Goal: Task Accomplishment & Management: Use online tool/utility

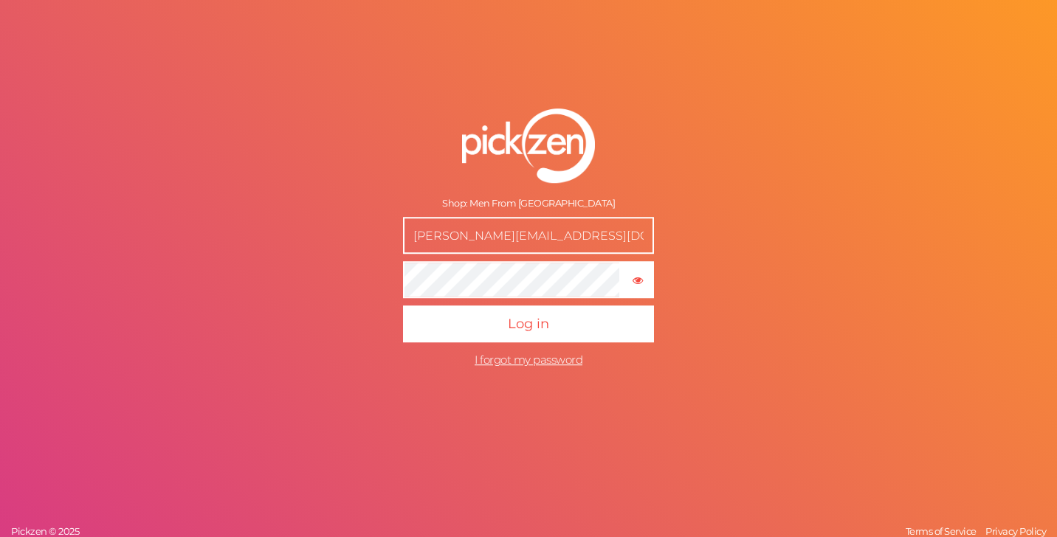
click at [403, 306] on button "Log in" at bounding box center [528, 324] width 251 height 37
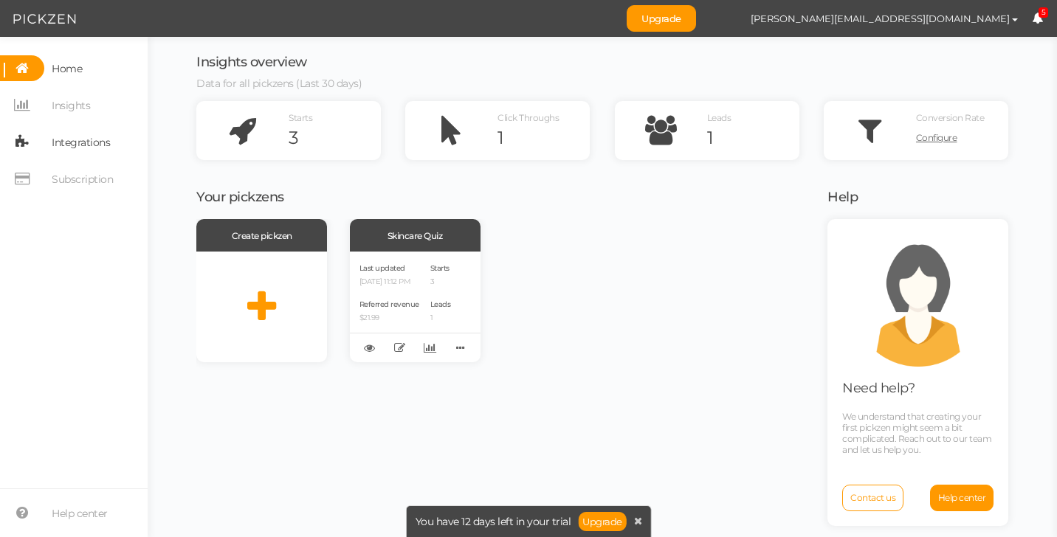
click at [76, 137] on span "Integrations" at bounding box center [81, 143] width 58 height 24
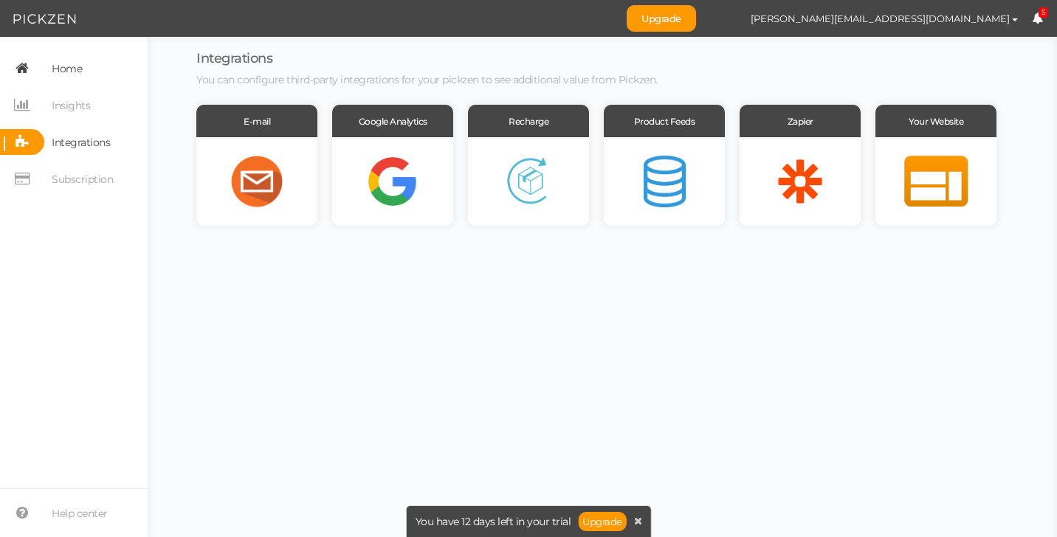
click at [65, 74] on span "Home" at bounding box center [67, 69] width 30 height 24
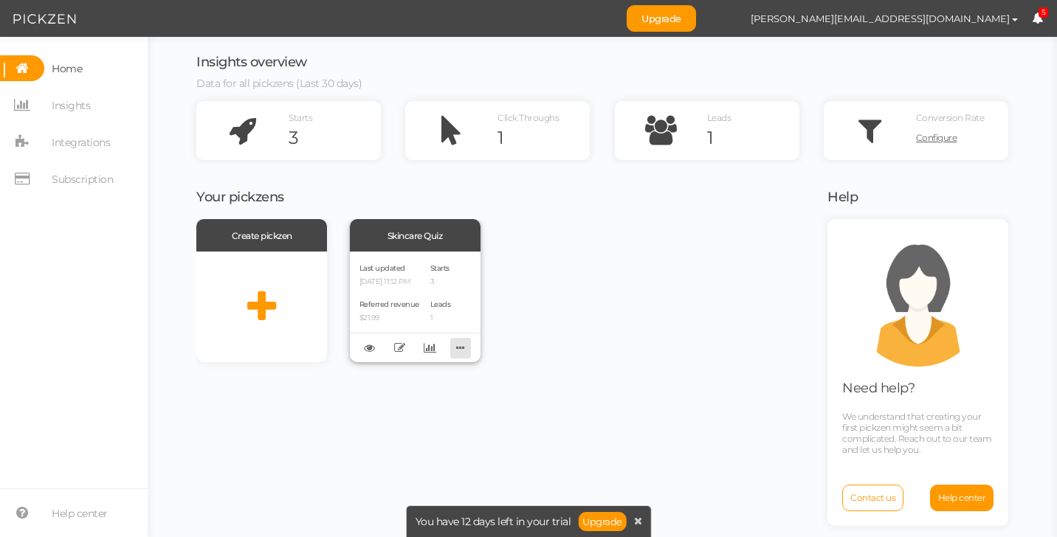
click at [467, 353] on icon at bounding box center [460, 348] width 21 height 23
click at [438, 244] on div "Skincare Quiz" at bounding box center [415, 235] width 131 height 32
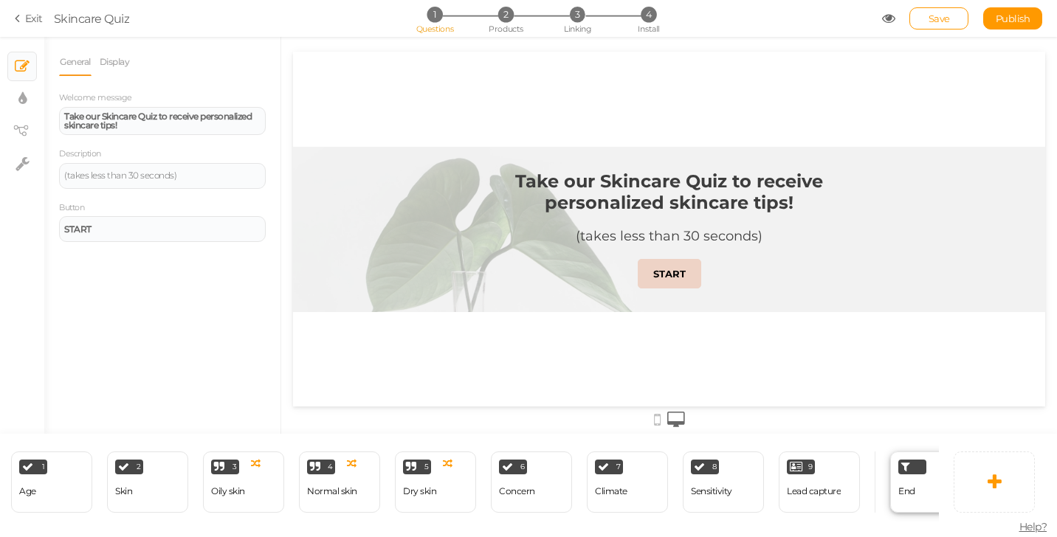
scroll to position [0, 162]
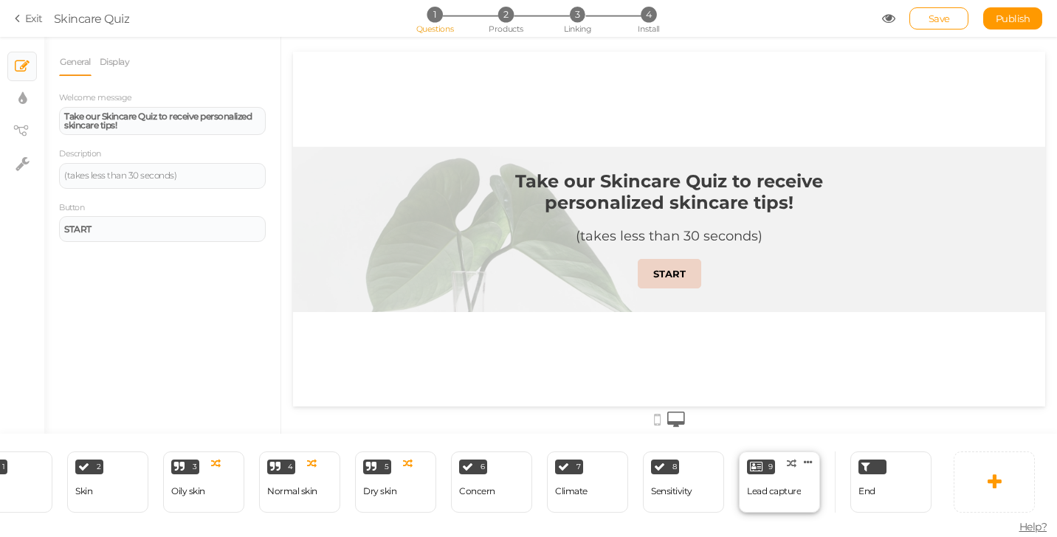
click at [761, 489] on div "Lead capture" at bounding box center [774, 491] width 54 height 10
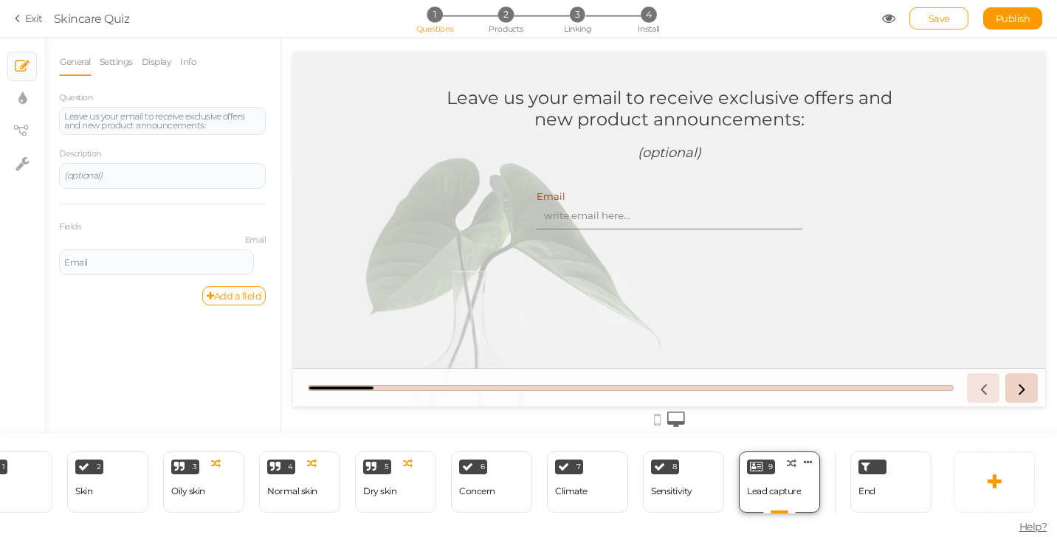
scroll to position [0, 0]
click at [852, 486] on div "End" at bounding box center [890, 482] width 81 height 61
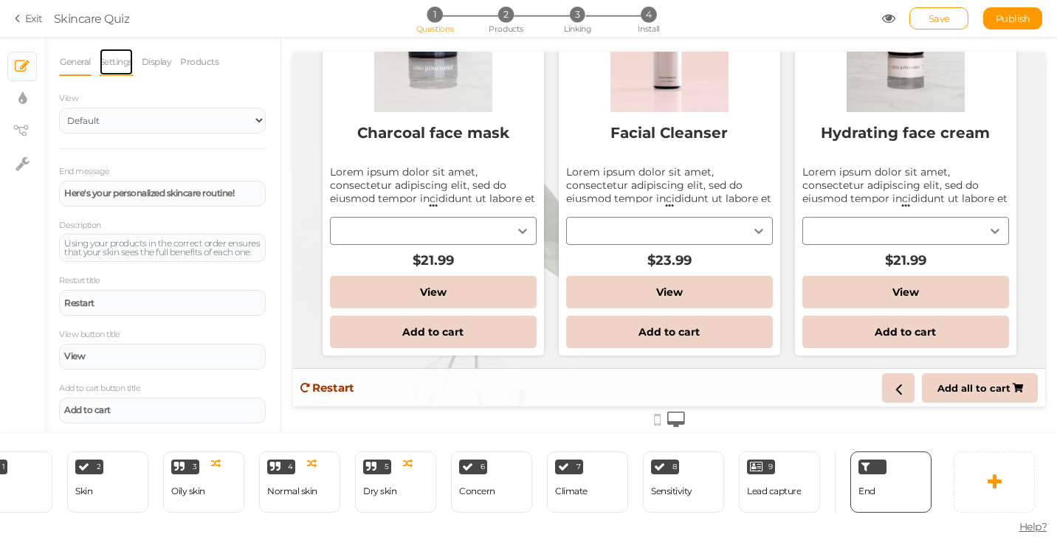
click at [125, 65] on link "Settings" at bounding box center [116, 62] width 35 height 28
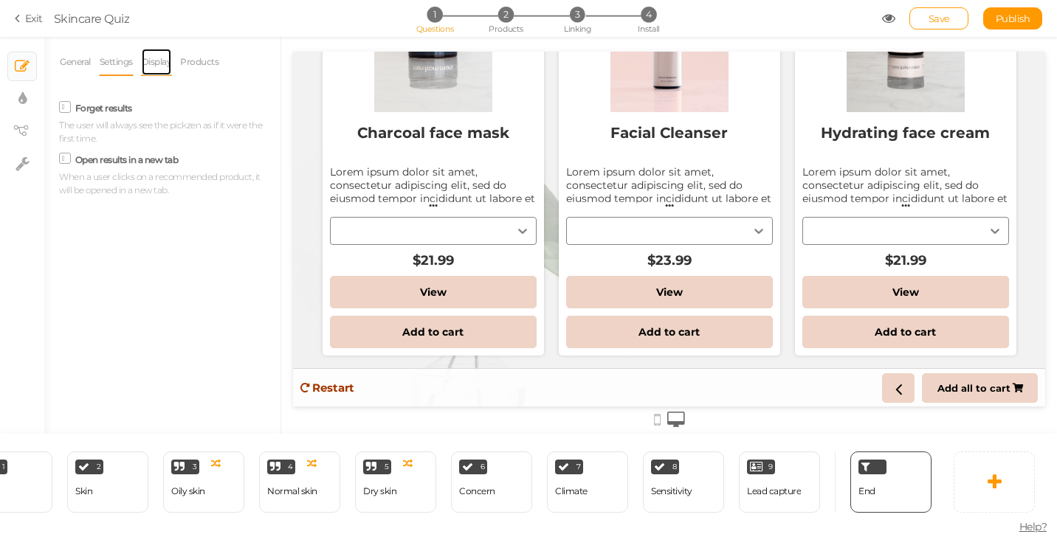
click at [154, 64] on link "Display" at bounding box center [157, 62] width 32 height 28
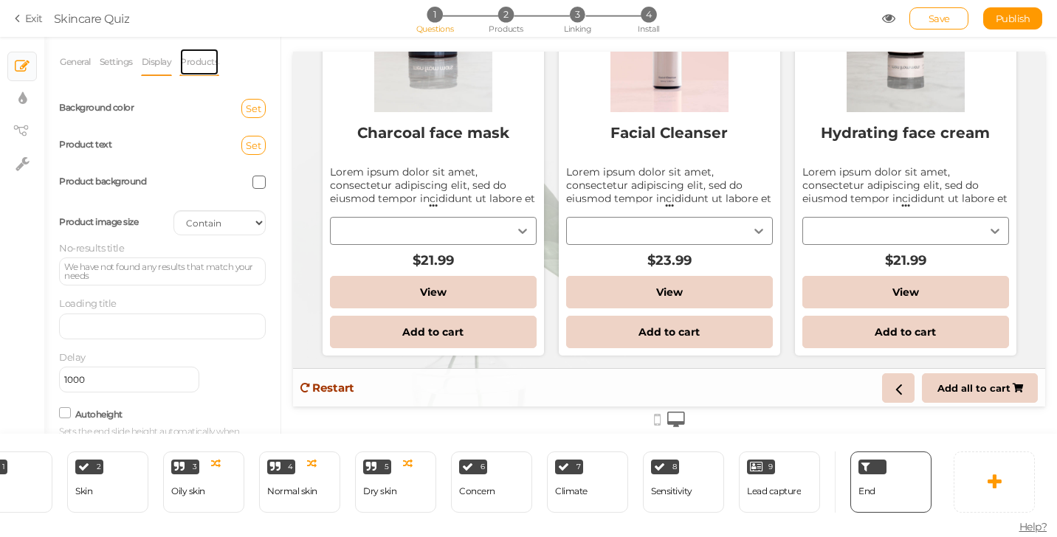
click at [206, 57] on link "Products" at bounding box center [199, 62] width 40 height 28
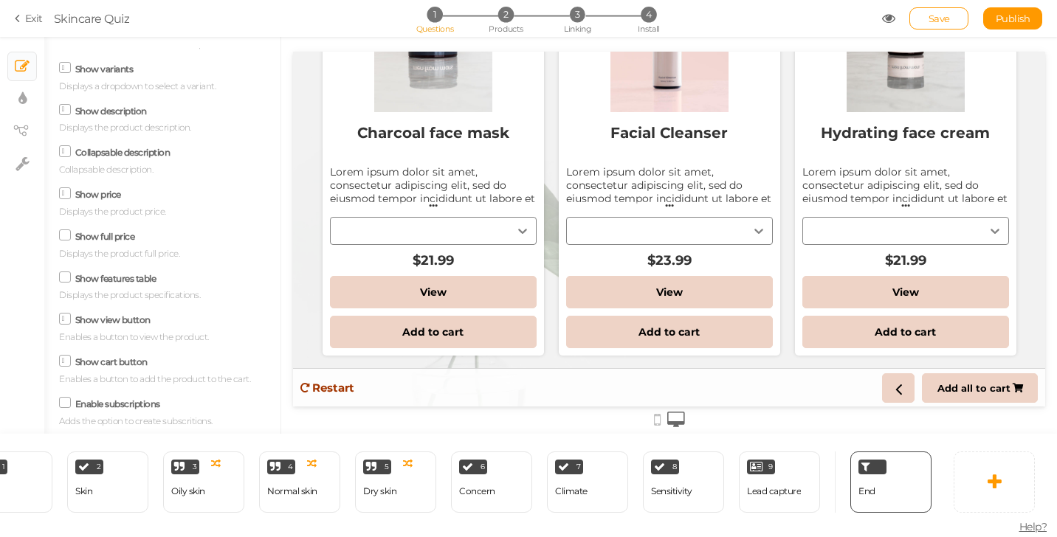
scroll to position [75, 0]
click at [67, 193] on icon at bounding box center [65, 193] width 7 height 0
click at [0, 0] on input "Show price" at bounding box center [0, 0] width 0 height 0
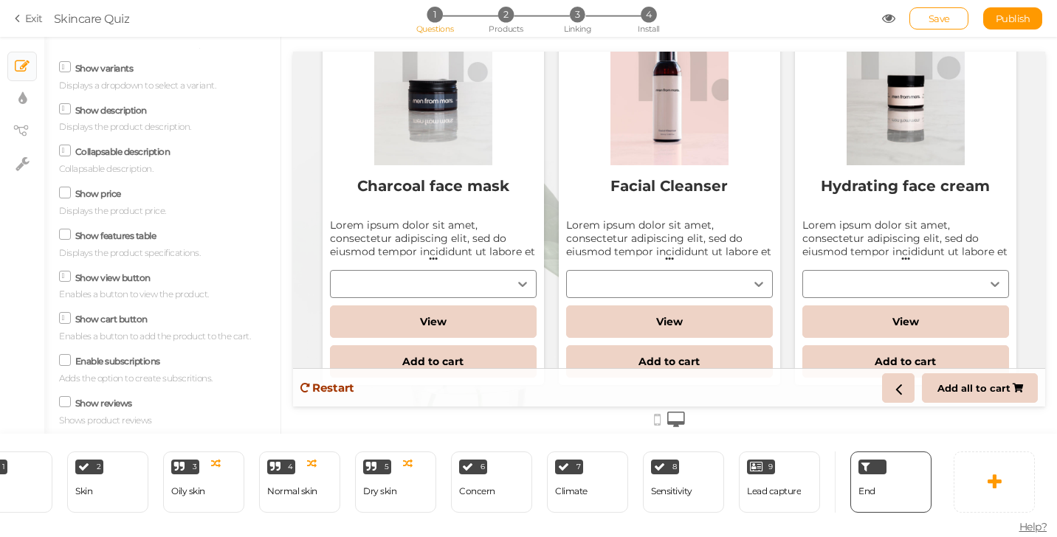
scroll to position [125, 0]
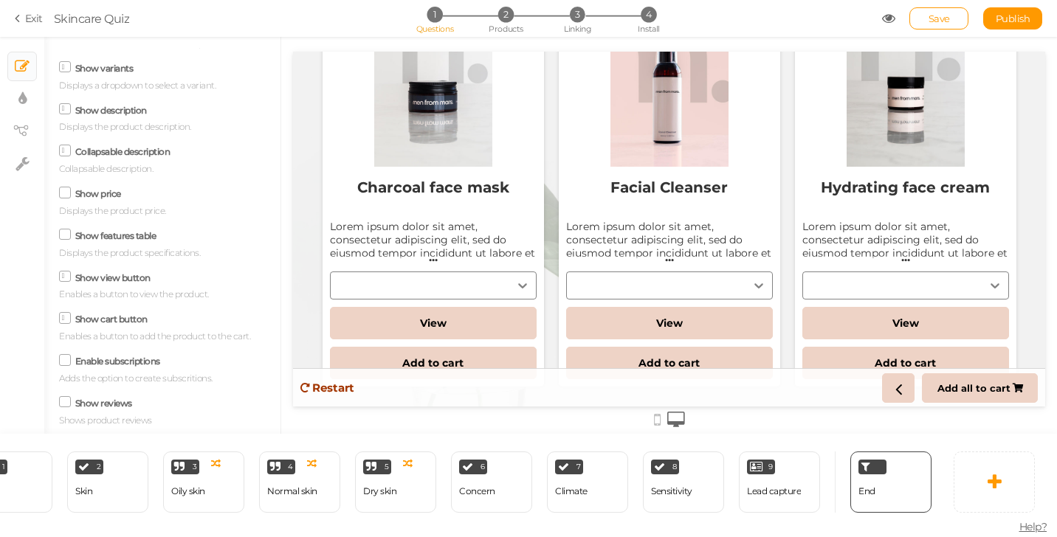
click at [444, 286] on div "Charcoal face mask Lorem ipsum dolor sit amet, consectetur adipiscing elit, sed…" at bounding box center [433, 237] width 207 height 140
click at [70, 194] on icon at bounding box center [65, 192] width 20 height 7
click at [0, 0] on input "Show price" at bounding box center [0, 0] width 0 height 0
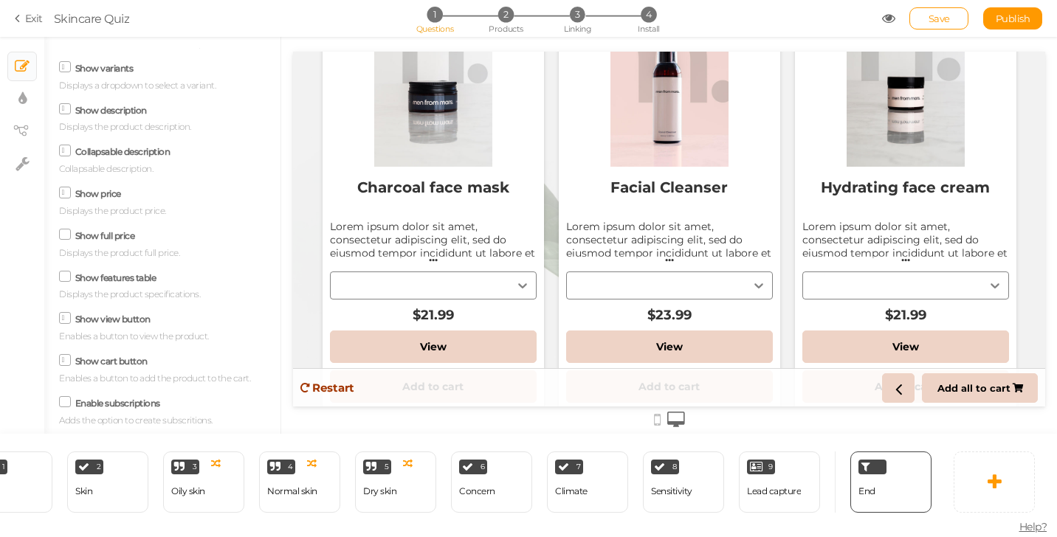
click at [70, 194] on span at bounding box center [65, 193] width 12 height 12
click at [0, 0] on input "Show price" at bounding box center [0, 0] width 0 height 0
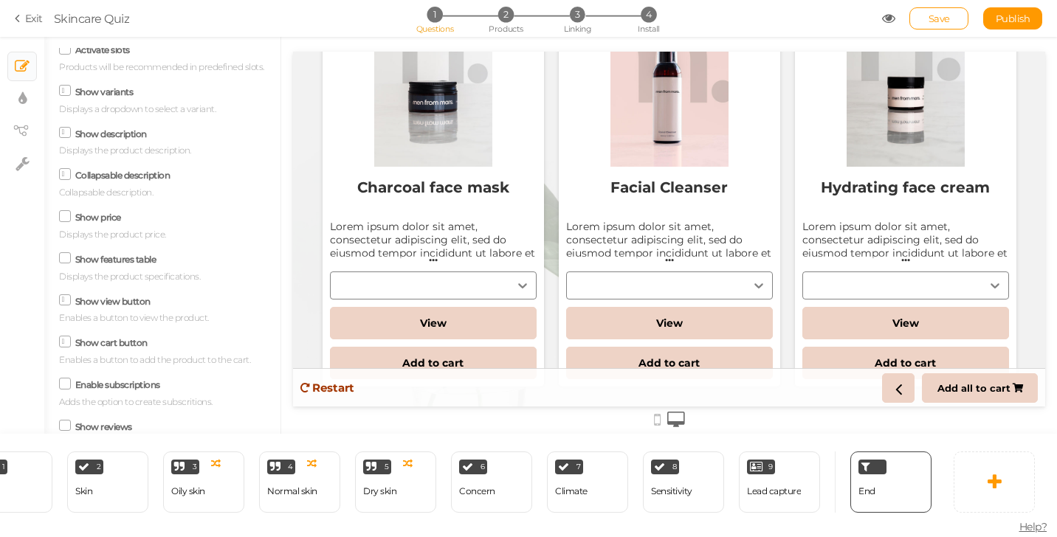
scroll to position [0, 0]
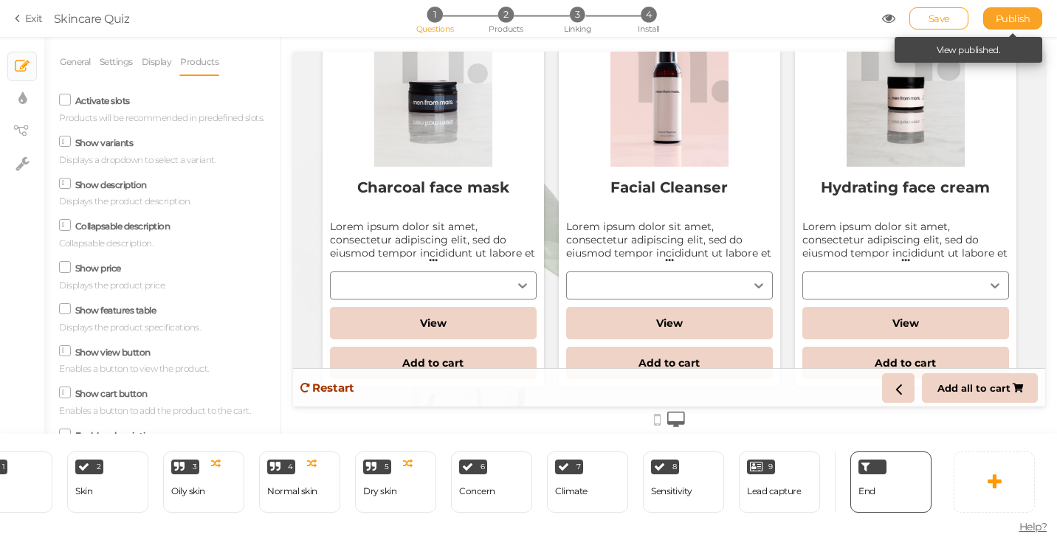
click at [1024, 21] on span "Publish" at bounding box center [1013, 19] width 35 height 12
